Goal: Information Seeking & Learning: Learn about a topic

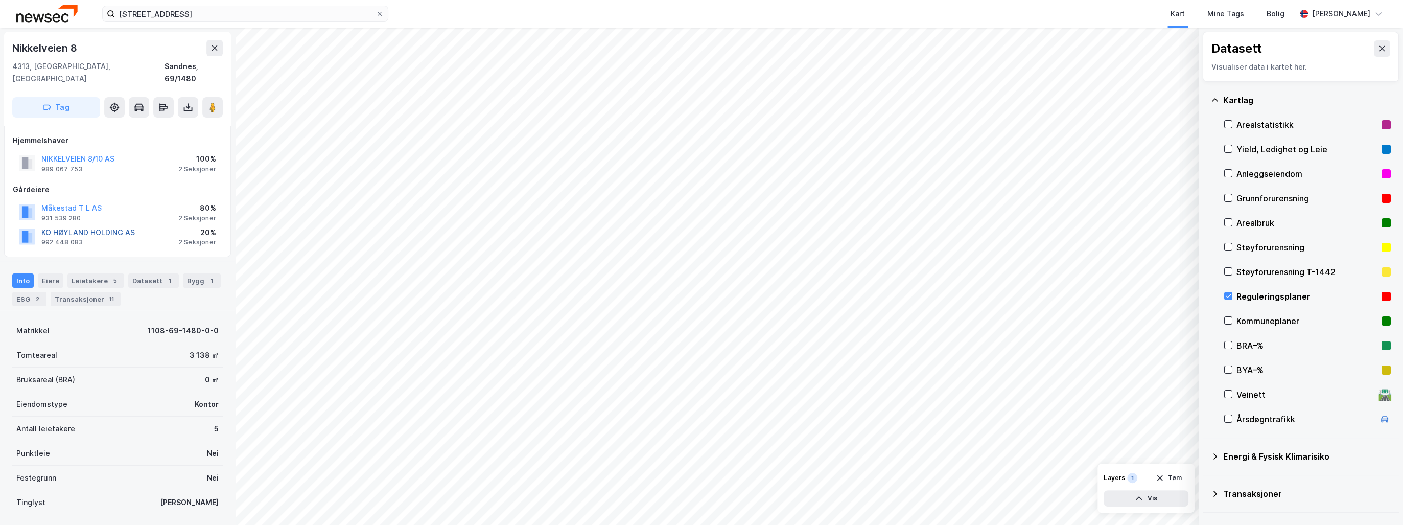
click at [0, 0] on button "KO HØYLAND HOLDING AS" at bounding box center [0, 0] width 0 height 0
